Goal: Find specific page/section: Find specific page/section

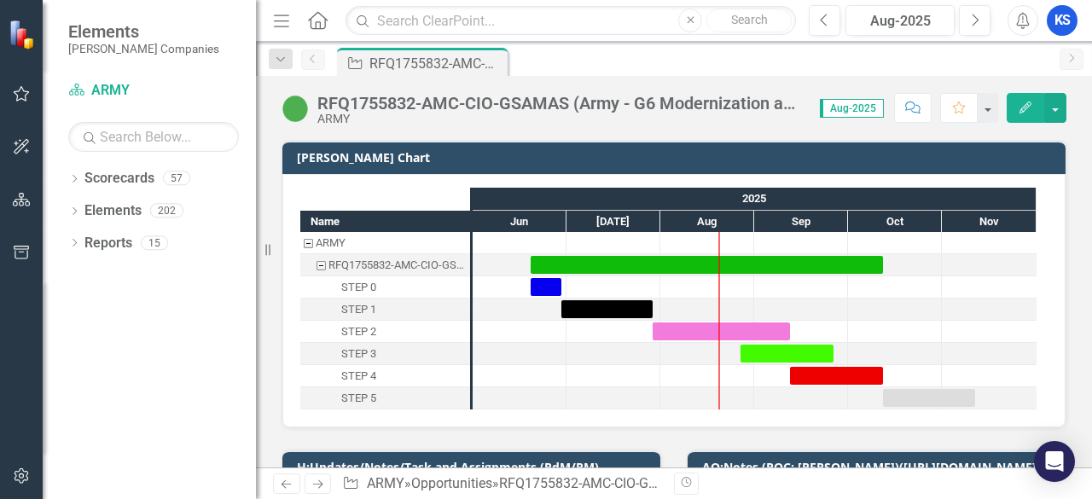
click at [377, 40] on div "Menu Home Search Close Search Previous Aug-2025 Next Alerts KS User Edit Profil…" at bounding box center [674, 21] width 836 height 42
click at [426, 9] on input "text" at bounding box center [571, 21] width 451 height 30
type input "FCFDTA"
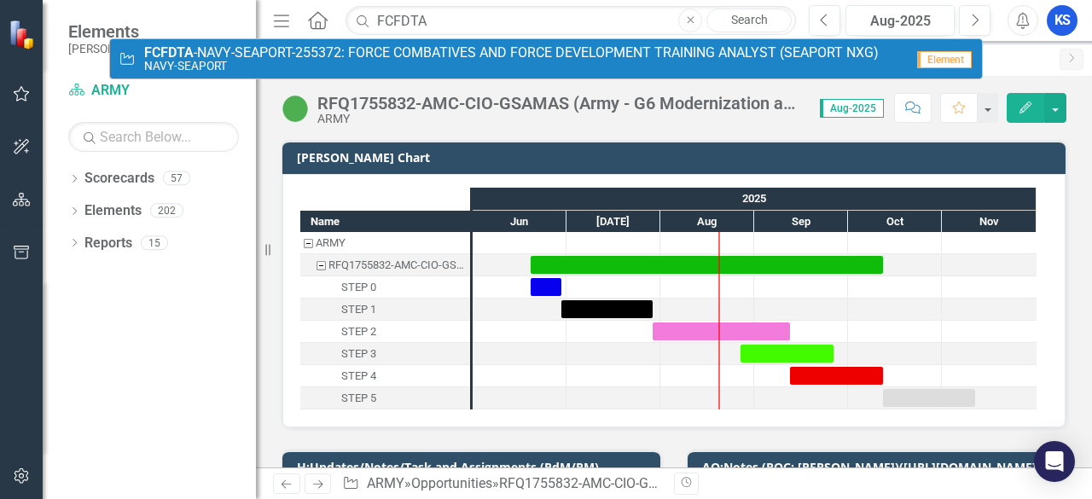
click at [253, 62] on small "NAVY-SEAPORT" at bounding box center [511, 66] width 735 height 13
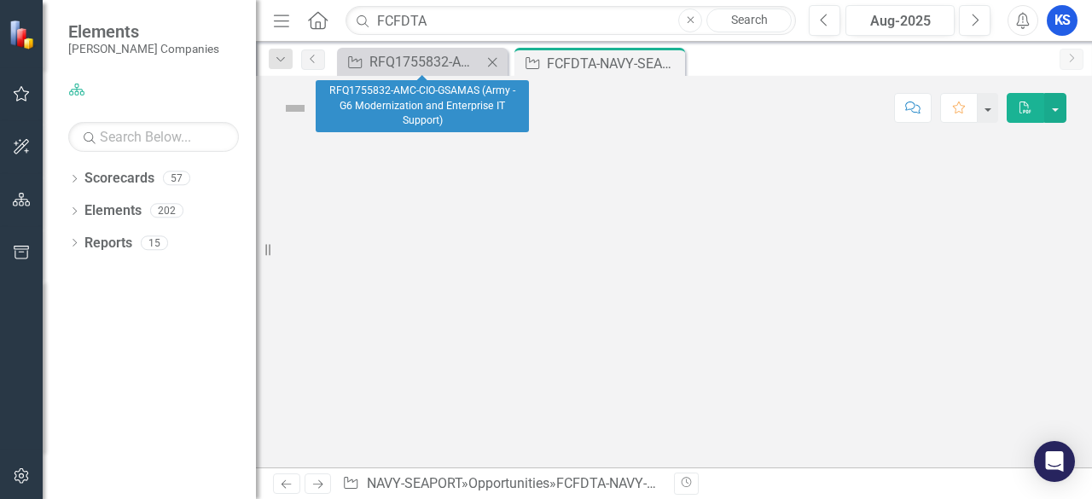
click at [495, 61] on icon "Close" at bounding box center [492, 62] width 17 height 14
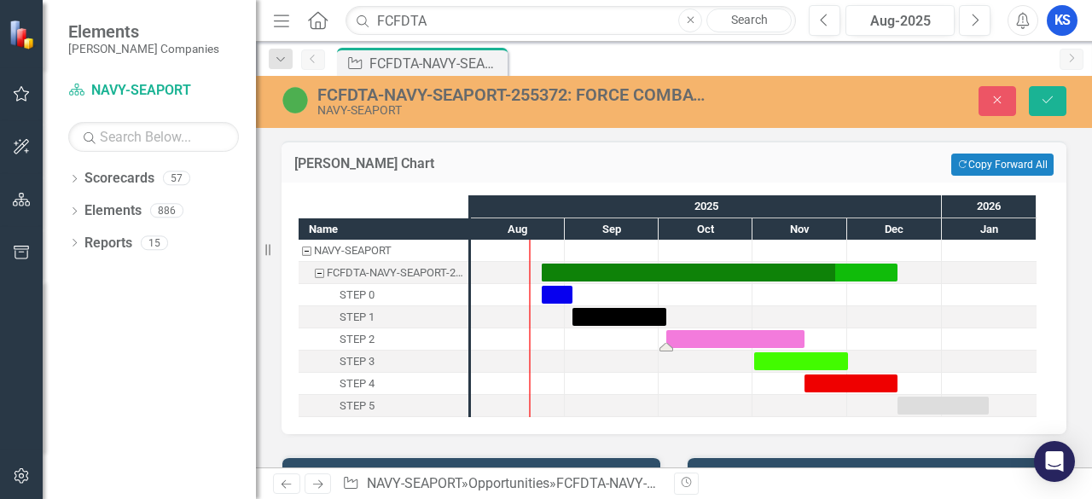
click at [690, 335] on div "Task: Start date: 2025-10-03 End date: 2025-11-17" at bounding box center [735, 339] width 138 height 18
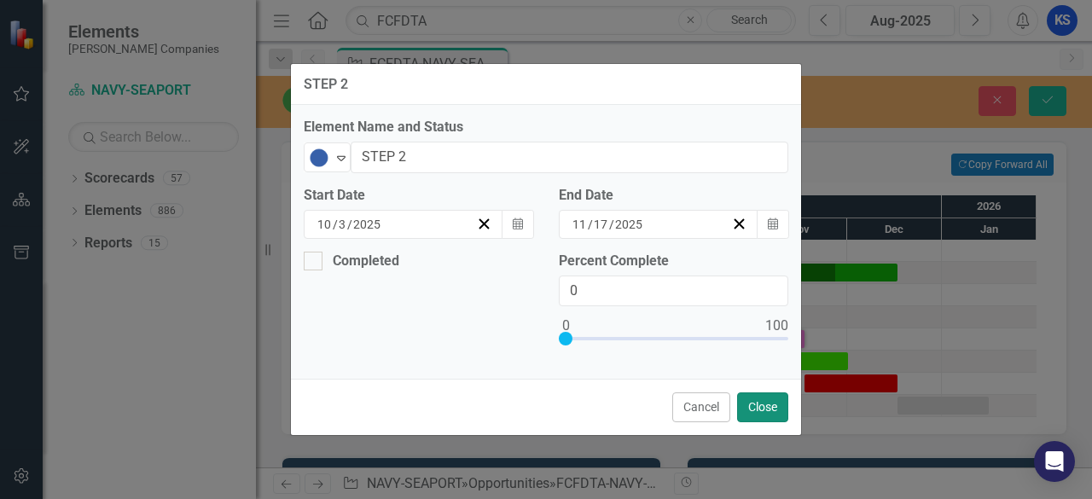
click at [748, 405] on button "Close" at bounding box center [762, 408] width 51 height 30
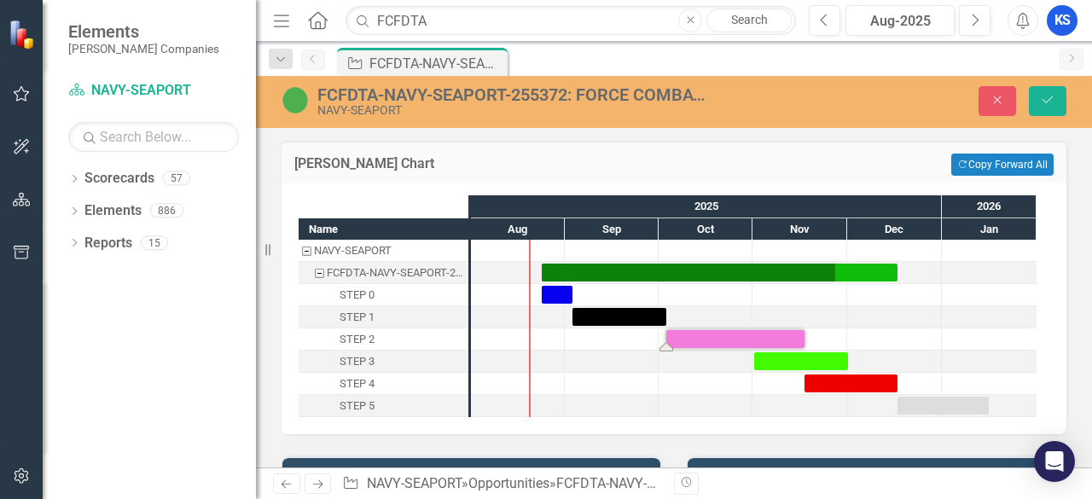
scroll to position [256, 0]
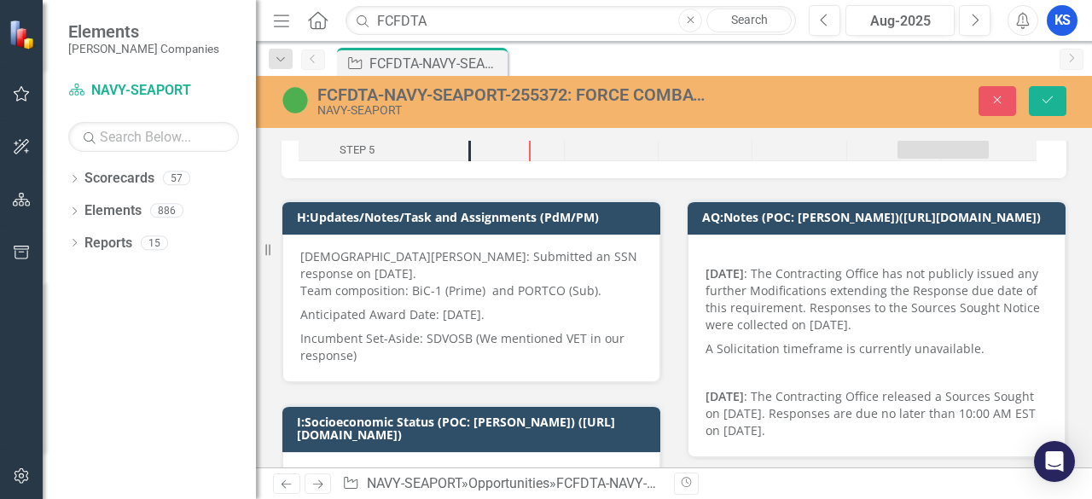
click at [408, 334] on p "Incumbent Set-Aside: SDVOSB (We mentioned VET in our response)" at bounding box center [471, 346] width 342 height 38
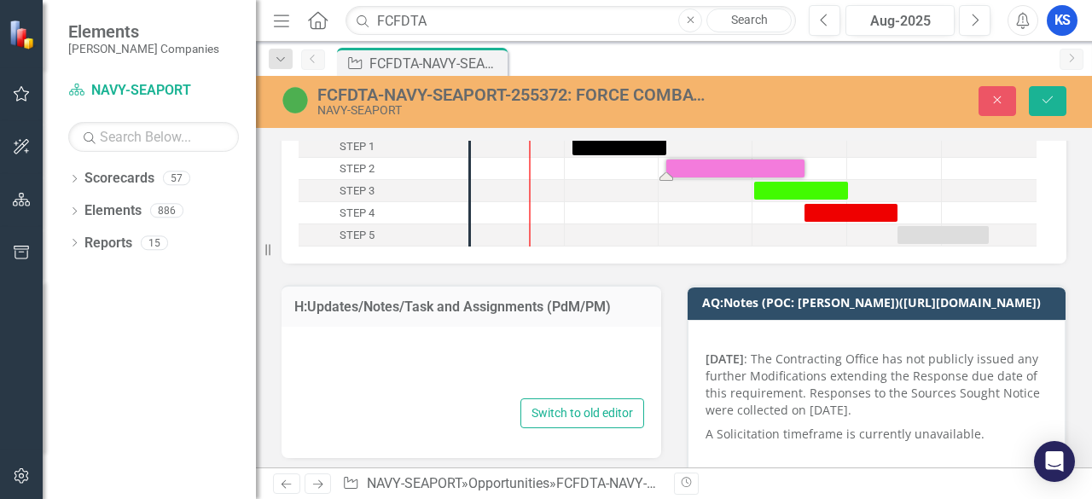
type textarea "<p>[PERSON_NAME]: Submitted an SSN response on [DATE].<br>Team composition: BiC…"
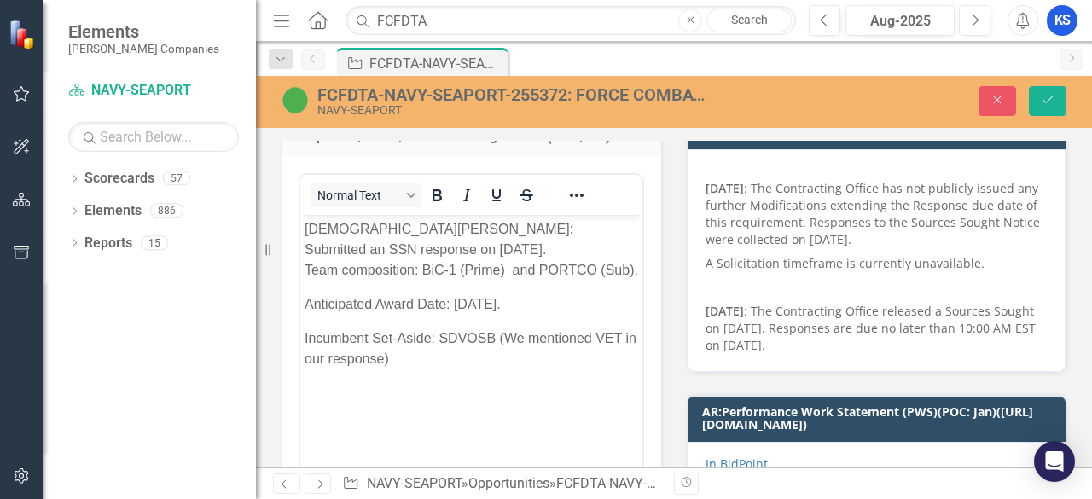
scroll to position [0, 0]
click at [446, 370] on p "Incumbent Set-Aside: SDVOSB (We mentioned VET in our response)" at bounding box center [472, 349] width 334 height 41
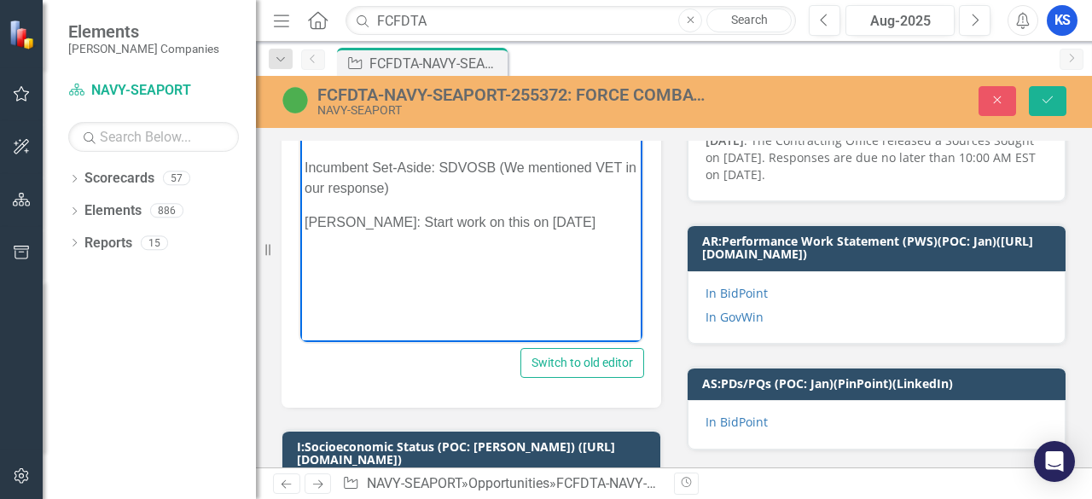
scroll to position [427, 0]
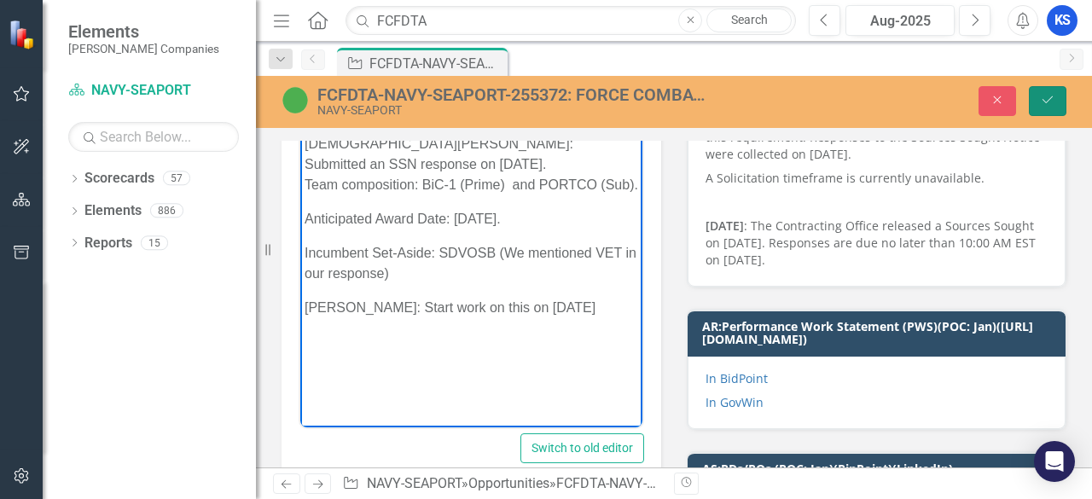
click at [1033, 100] on button "Save" at bounding box center [1048, 101] width 38 height 30
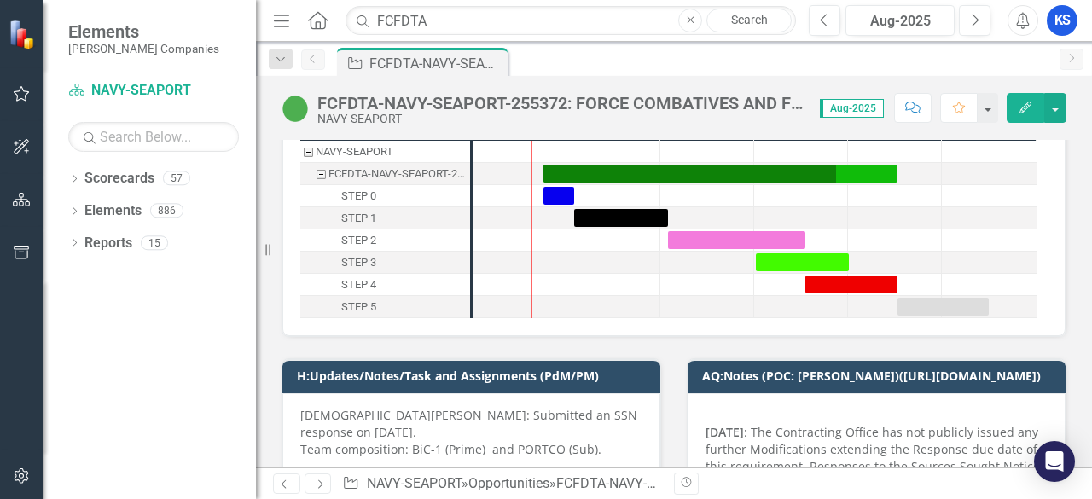
scroll to position [85, 0]
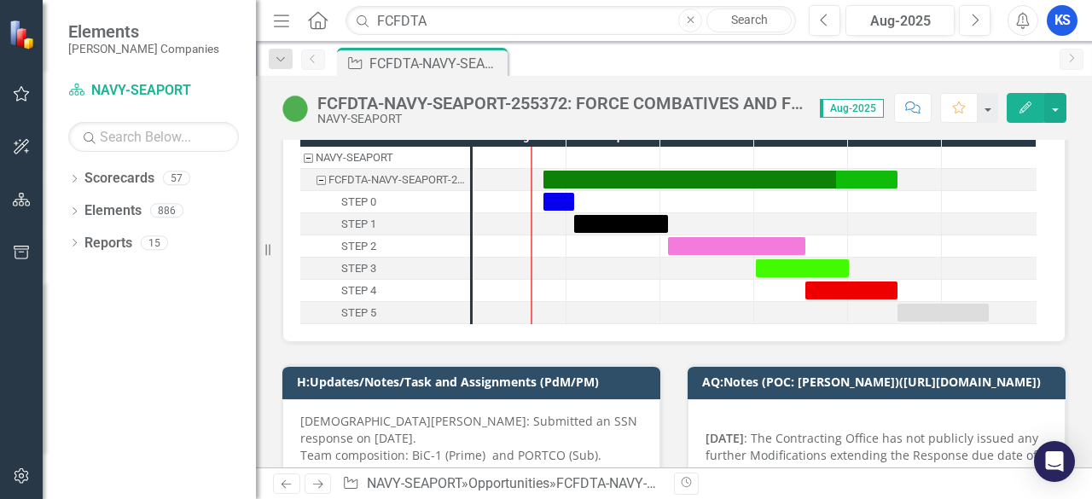
click at [432, 102] on div "FCFDTA-NAVY-SEAPORT-255372: FORCE COMBATIVES AND FORCE DEVELOPMENT TRAINING ANA…" at bounding box center [560, 103] width 486 height 19
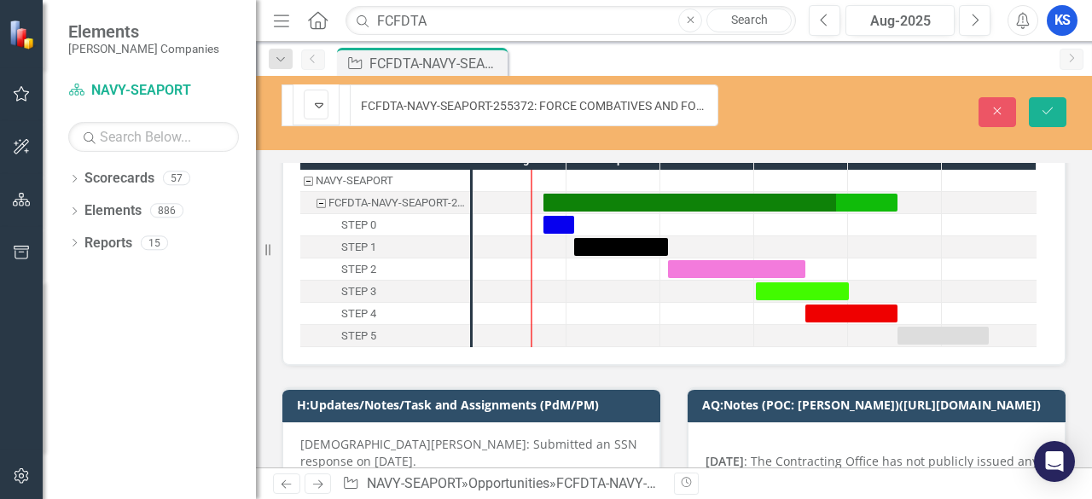
click at [392, 101] on input "FCFDTA-NAVY-SEAPORT-255372: FORCE COMBATIVES AND FORCE DEVELOPMENT TRAINING ANA…" at bounding box center [534, 105] width 369 height 42
click at [375, 97] on input "FCFDTA-NAVY-SEAPORT-255372: FORCE COMBATIVES AND FORCE DEVELOPMENT TRAINING ANA…" at bounding box center [534, 105] width 369 height 42
click at [1004, 105] on icon "Close" at bounding box center [997, 111] width 15 height 12
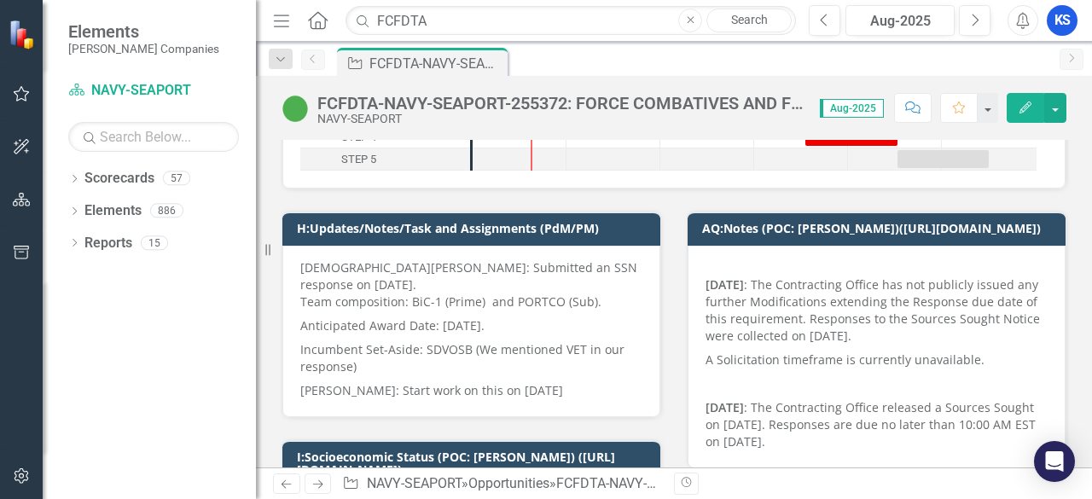
scroll to position [256, 0]
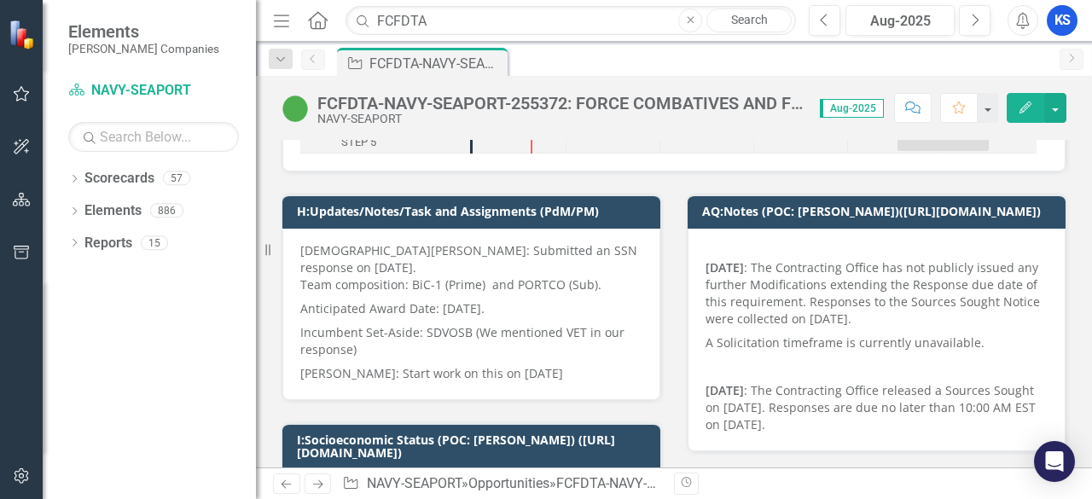
click at [410, 362] on p "[PERSON_NAME]: Start work on this on [DATE]" at bounding box center [471, 372] width 342 height 20
click at [365, 362] on p "[PERSON_NAME]: Start work on this on [DATE]" at bounding box center [471, 372] width 342 height 20
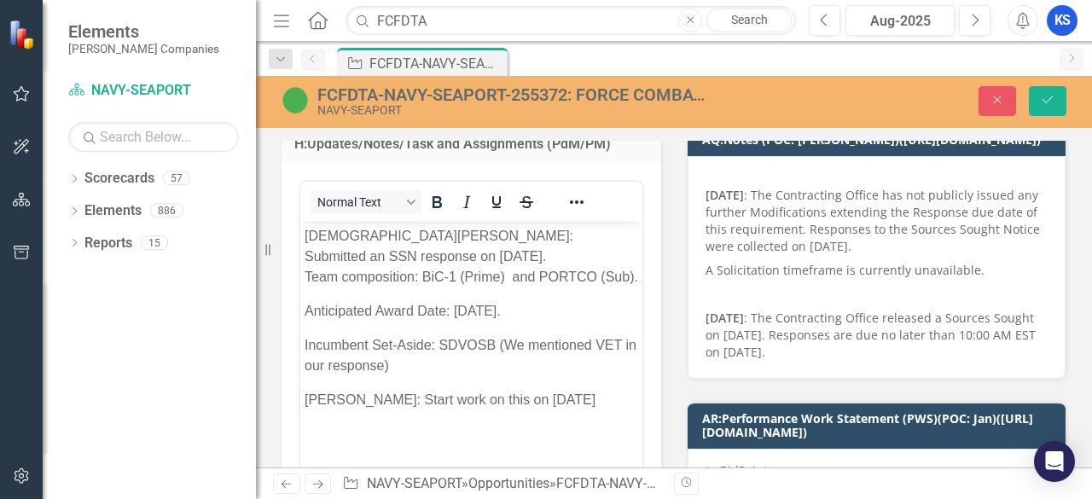
scroll to position [341, 0]
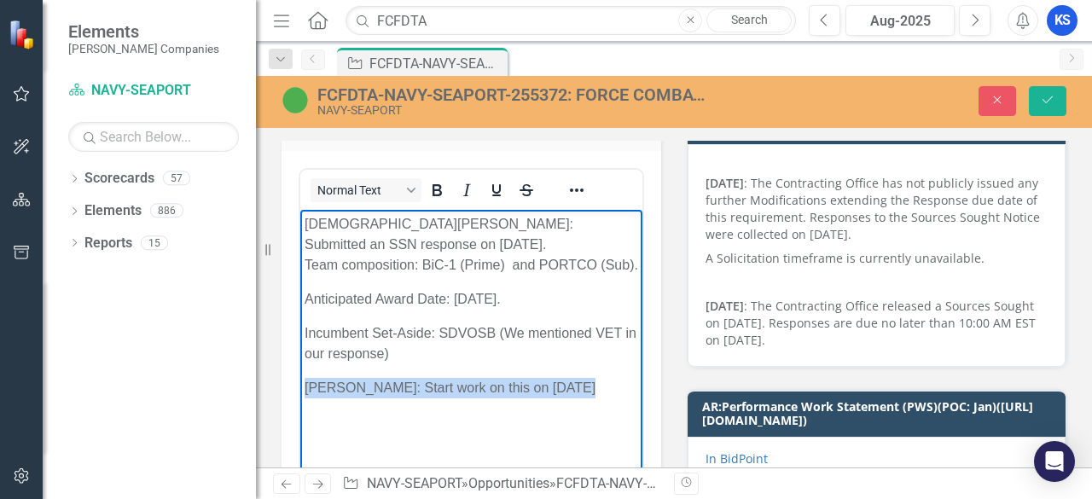
drag, startPoint x: 559, startPoint y: 403, endPoint x: 297, endPoint y: 410, distance: 262.1
click at [300, 410] on html "[DEMOGRAPHIC_DATA][PERSON_NAME]: Submitted an SSN response on [DATE]. Team comp…" at bounding box center [471, 338] width 342 height 256
copy p "[PERSON_NAME]: Start work on this on [DATE]"
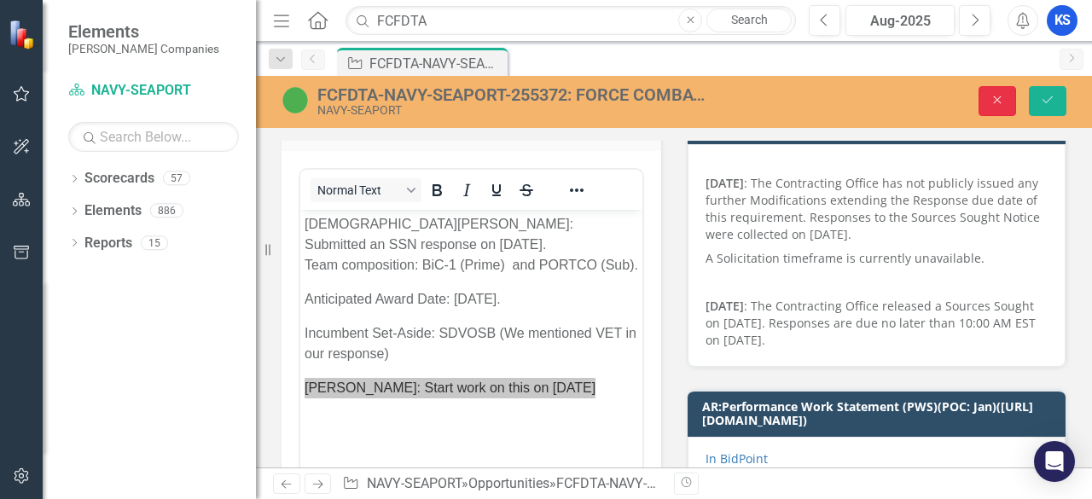
click at [1013, 98] on button "Close" at bounding box center [998, 101] width 38 height 30
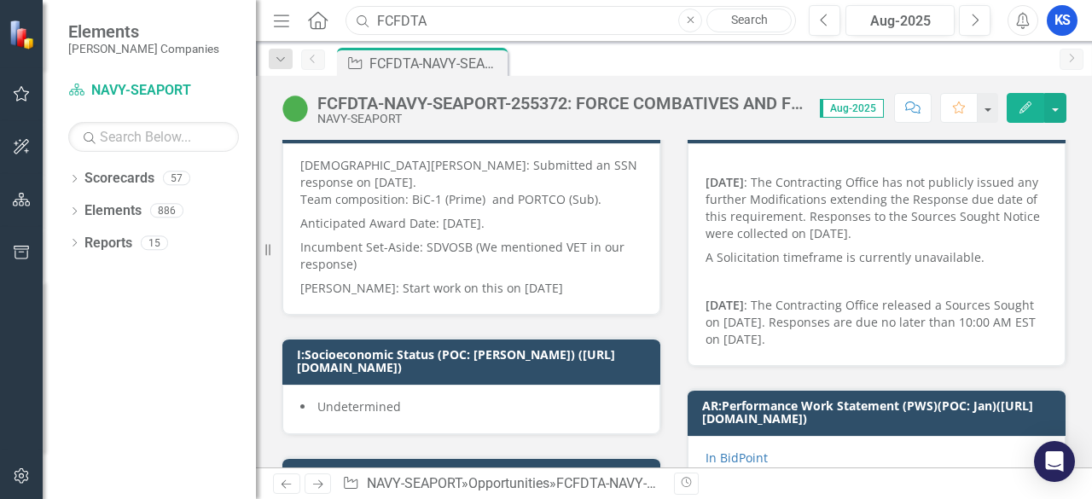
drag, startPoint x: 429, startPoint y: 20, endPoint x: 917, endPoint y: 74, distance: 490.2
click at [317, 17] on div "Menu Home Search FCFDTA Close Search" at bounding box center [530, 20] width 523 height 32
type input "ASALT"
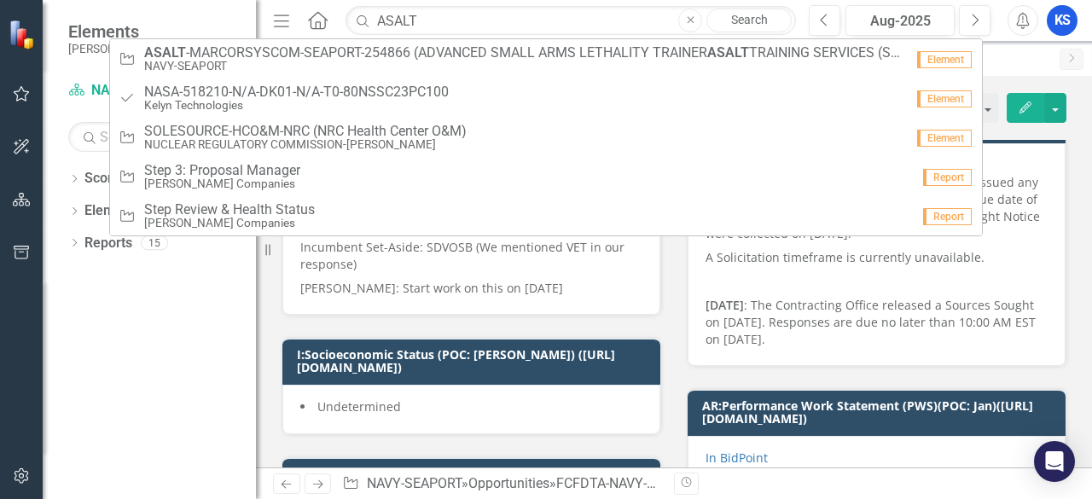
click at [254, 58] on span "ASALT -MARCORSYSCOM-SEAPORT-254866 (ADVANCED SMALL ARMS LETHALITY TRAINER ASALT…" at bounding box center [524, 52] width 760 height 15
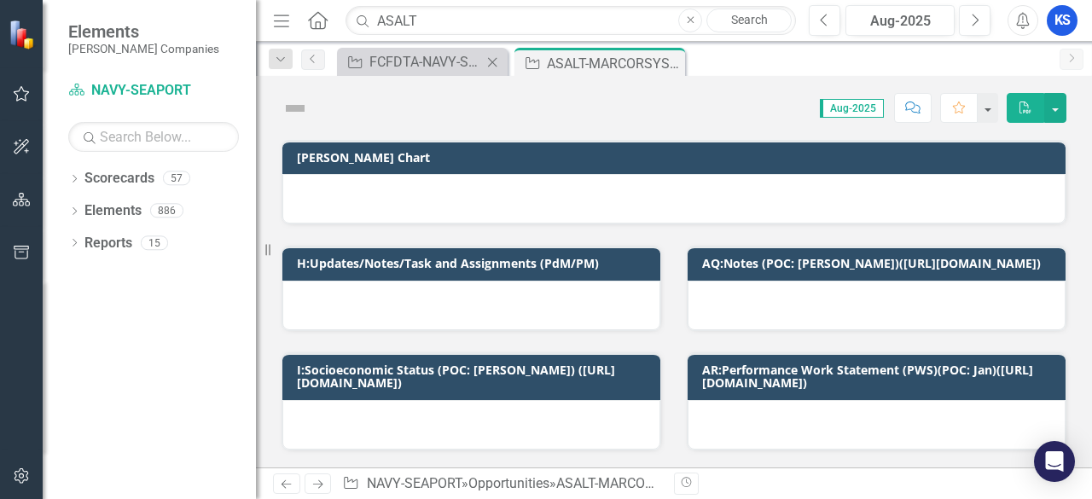
click at [494, 57] on icon "Close" at bounding box center [492, 62] width 17 height 14
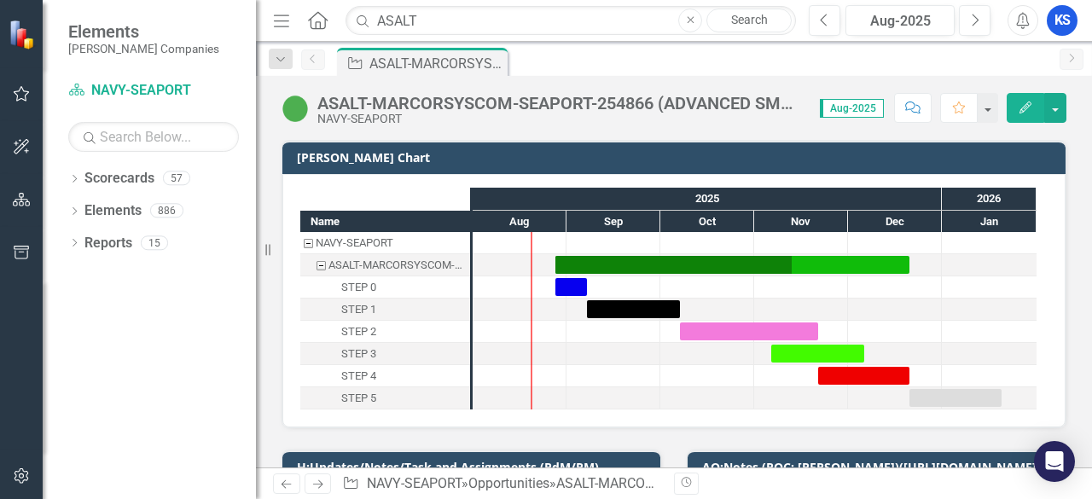
click at [297, 110] on img at bounding box center [295, 108] width 27 height 27
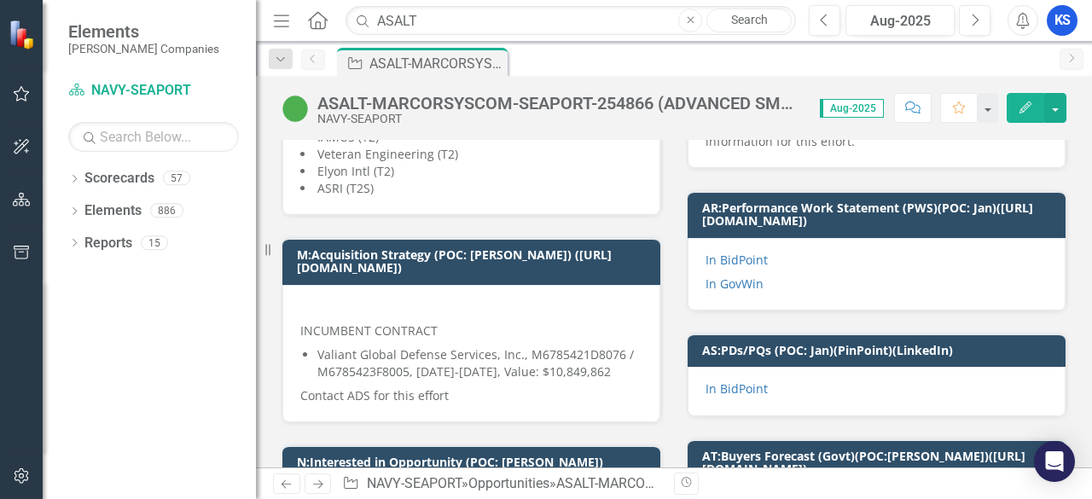
scroll to position [1195, 0]
